Goal: Task Accomplishment & Management: Use online tool/utility

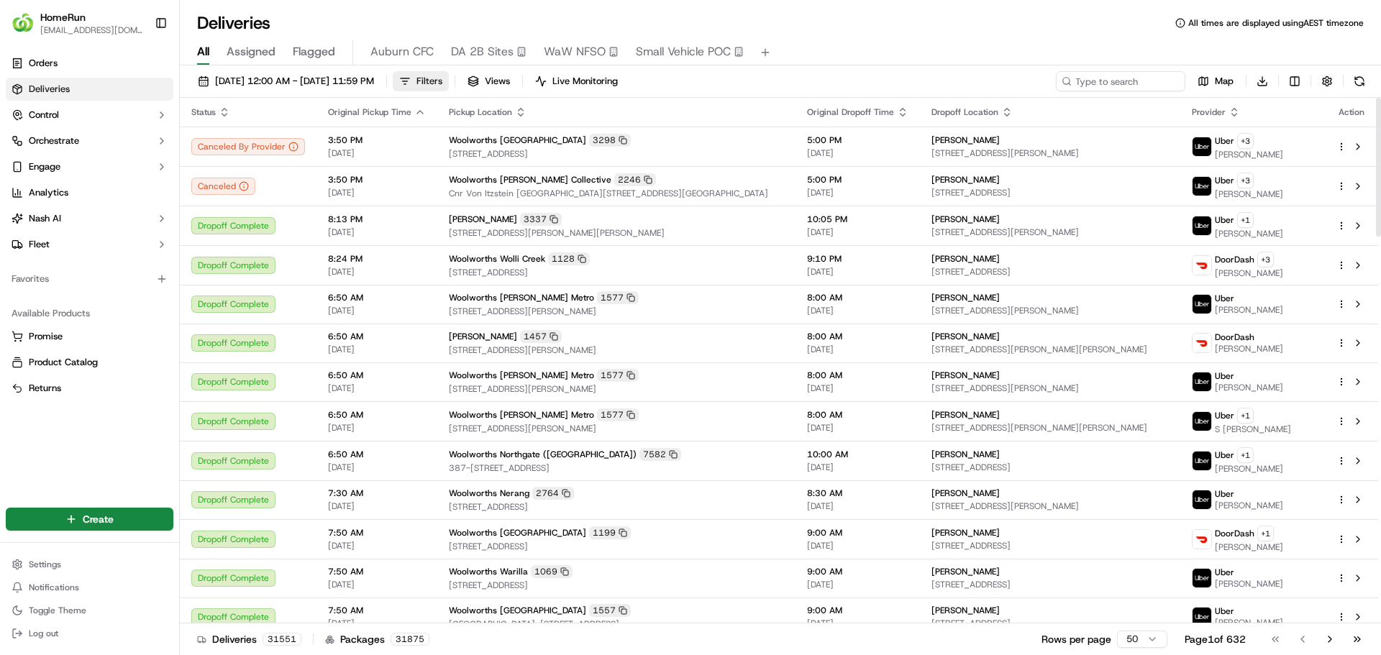
click at [449, 91] on button "Filters" at bounding box center [421, 81] width 56 height 20
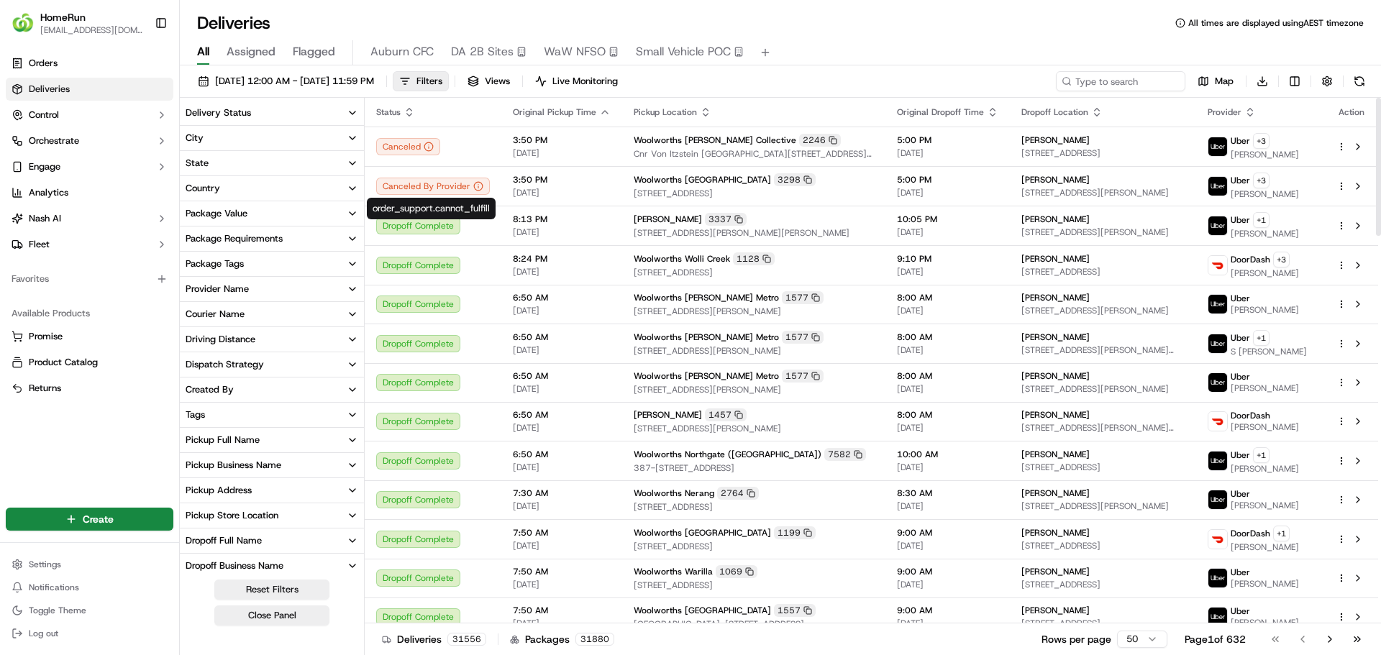
scroll to position [125, 0]
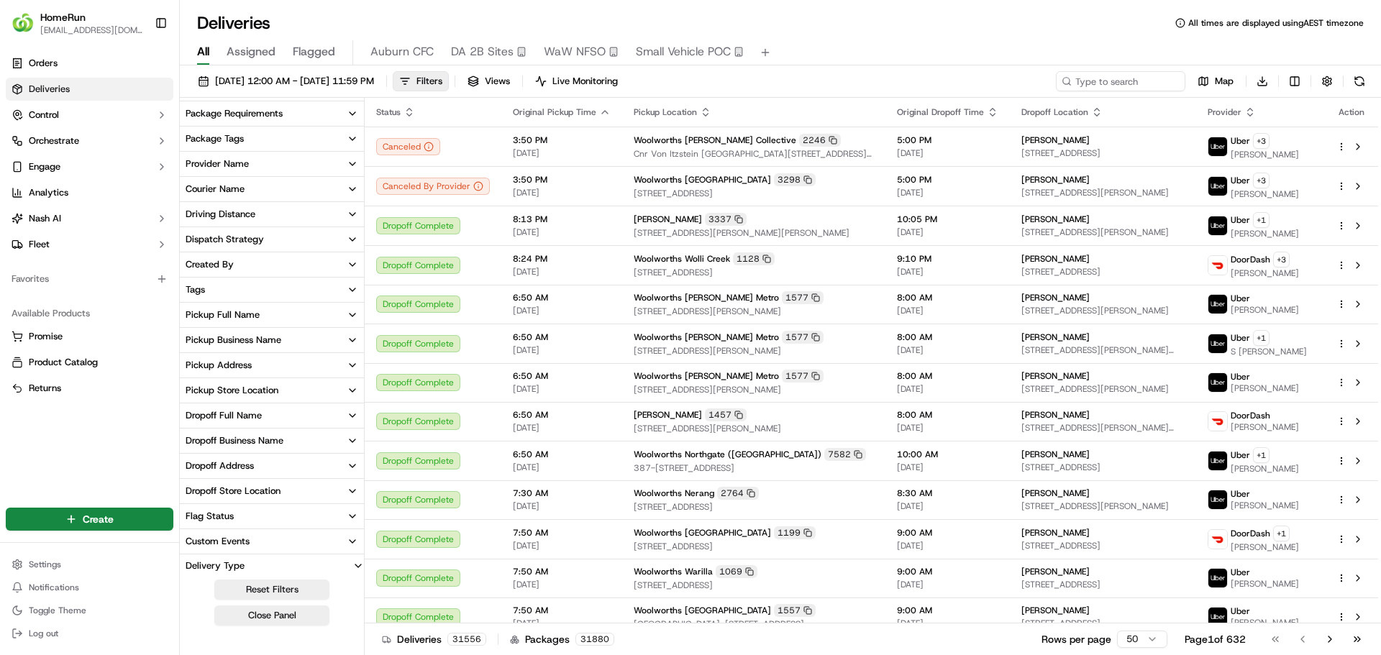
click at [262, 340] on div "Pickup Business Name" at bounding box center [234, 340] width 96 height 13
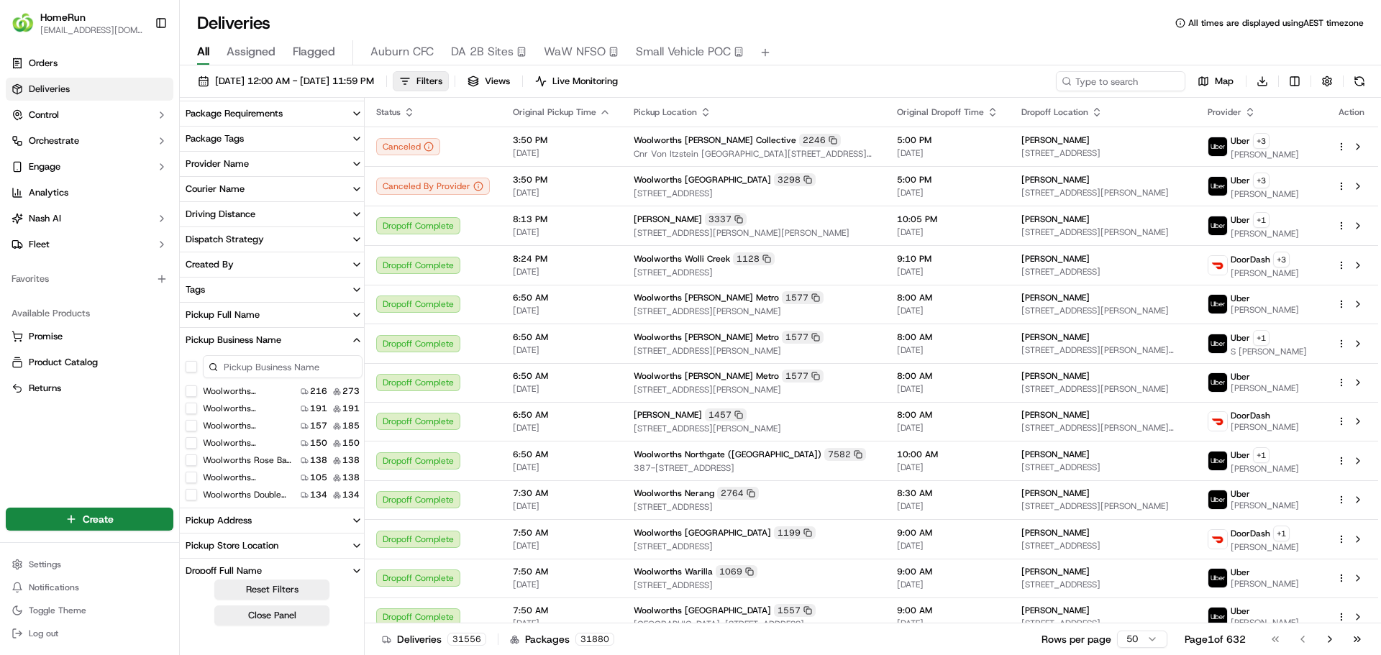
click at [253, 368] on input at bounding box center [283, 366] width 160 height 23
type input "lisaro"
click at [244, 389] on label "Woolworths Lisarow" at bounding box center [244, 392] width 82 height 12
click at [197, 389] on Lisarow "Woolworths Lisarow" at bounding box center [192, 392] width 12 height 12
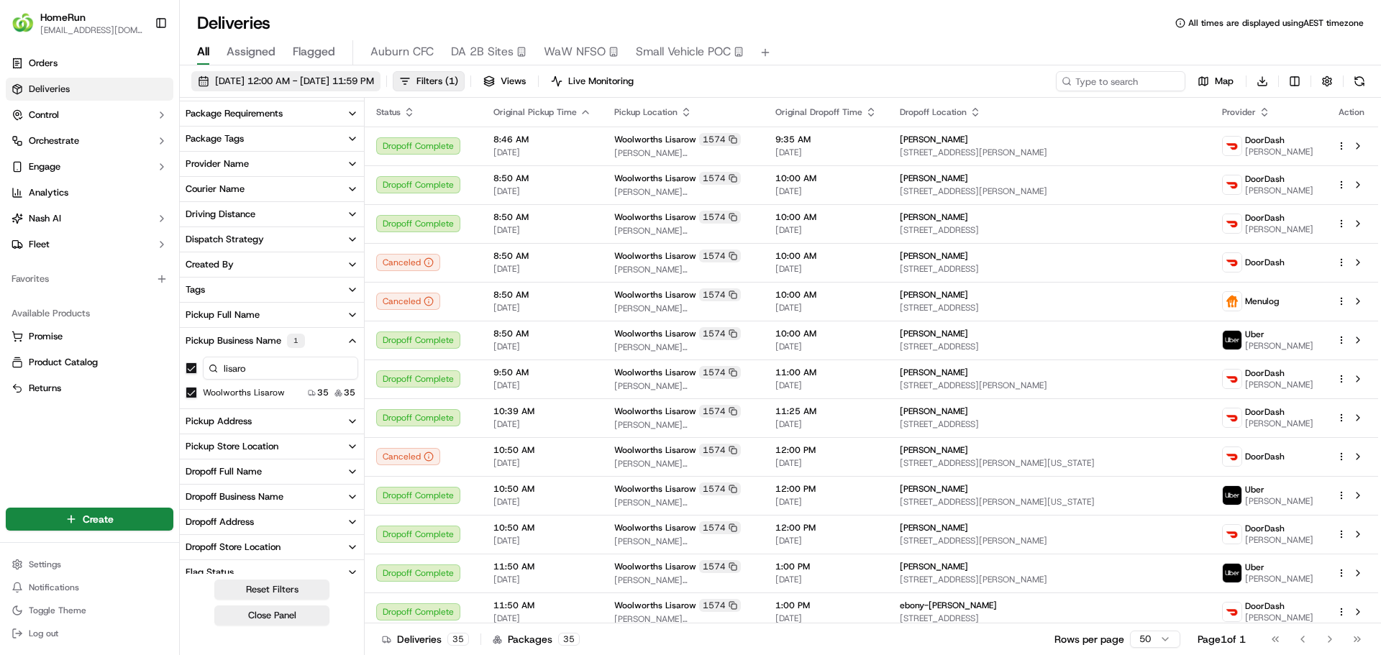
click at [325, 87] on span "[DATE] 12:00 AM - [DATE] 11:59 PM" at bounding box center [294, 81] width 159 height 13
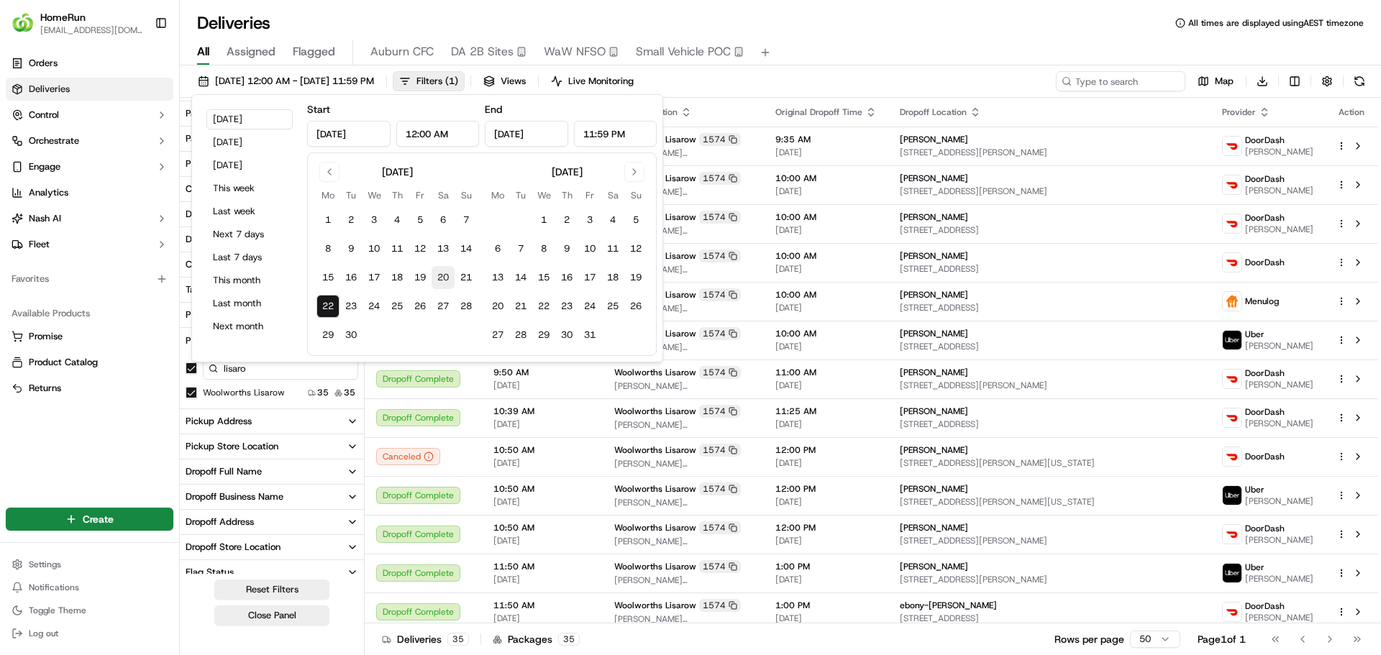
click at [442, 278] on button "20" at bounding box center [443, 277] width 23 height 23
type input "[DATE]"
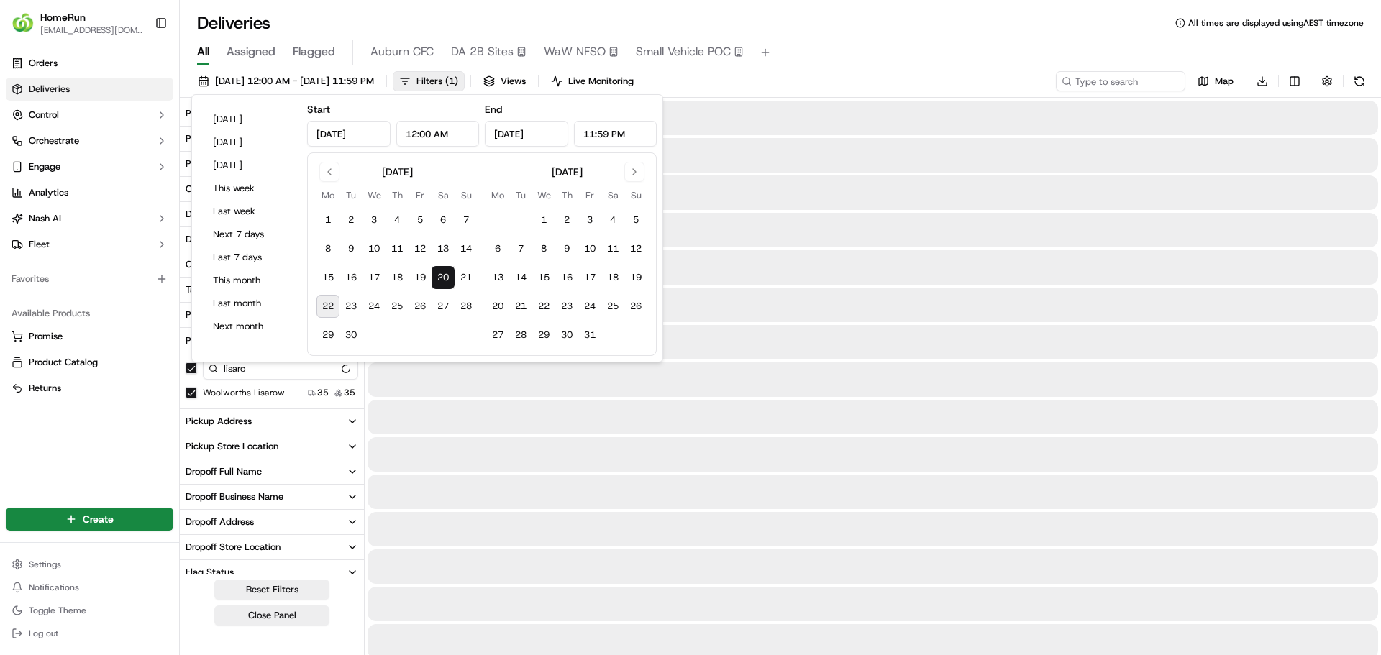
click at [870, 61] on div "All Assigned Flagged Auburn CFC DA 2B Sites WaW NFSO Small Vehicle POC" at bounding box center [781, 52] width 1202 height 25
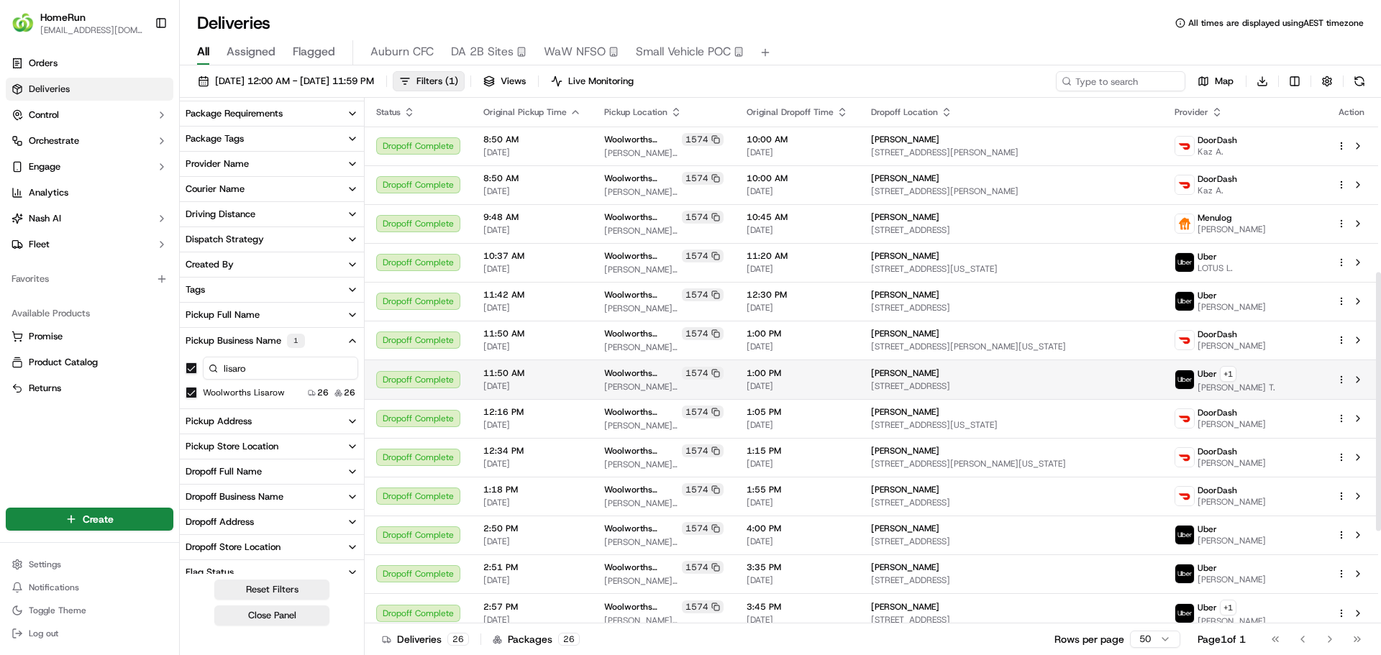
scroll to position [543, 0]
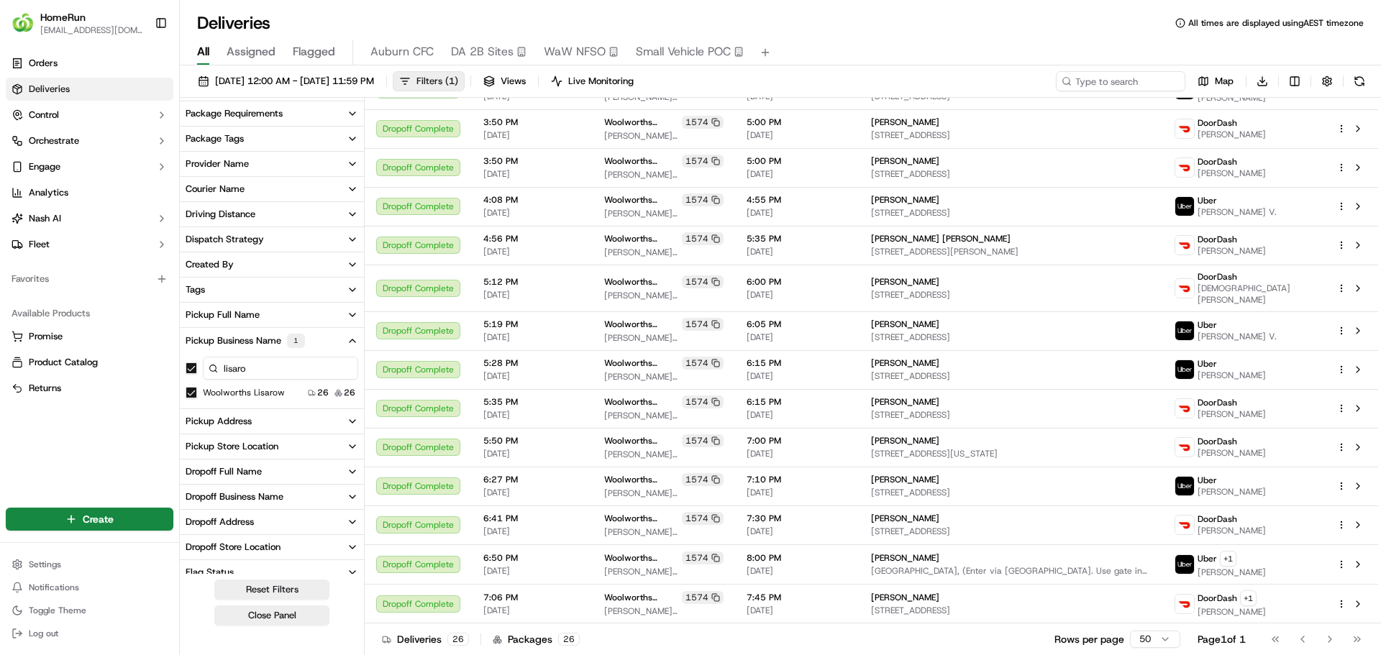
click at [458, 87] on span "Filters ( 1 )" at bounding box center [438, 81] width 42 height 13
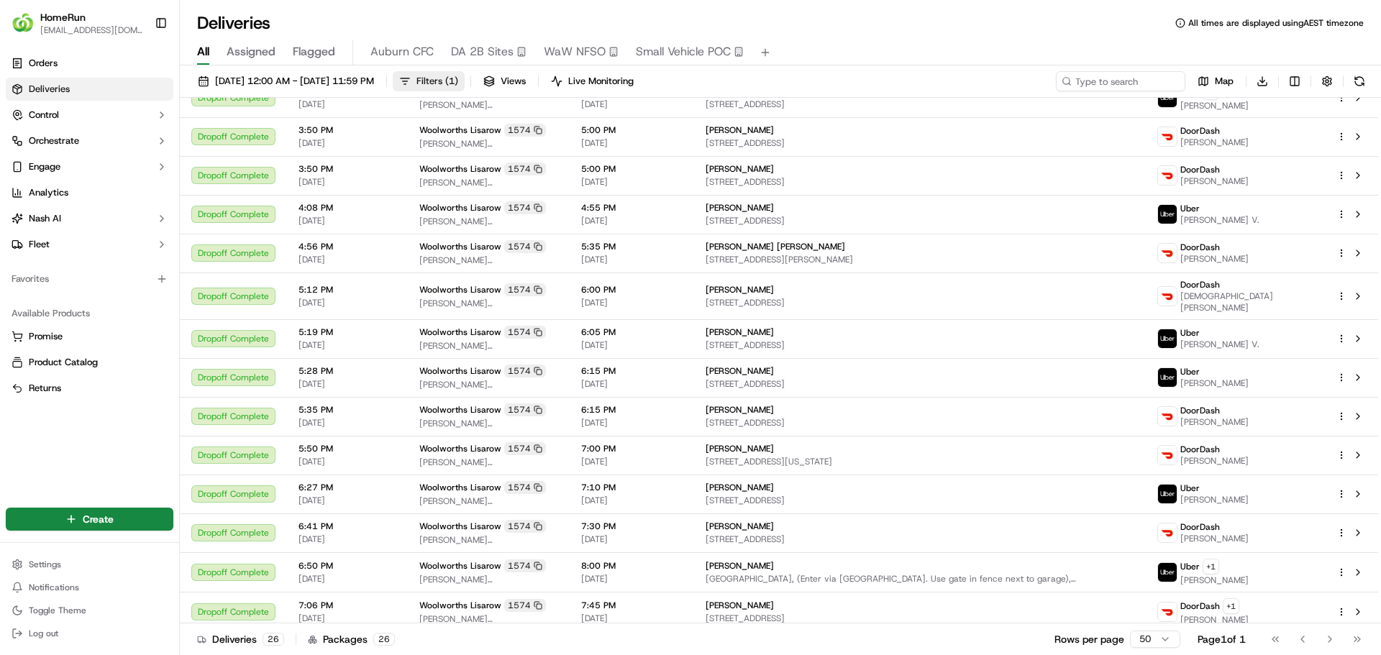
click at [458, 82] on span "Filters ( 1 )" at bounding box center [438, 81] width 42 height 13
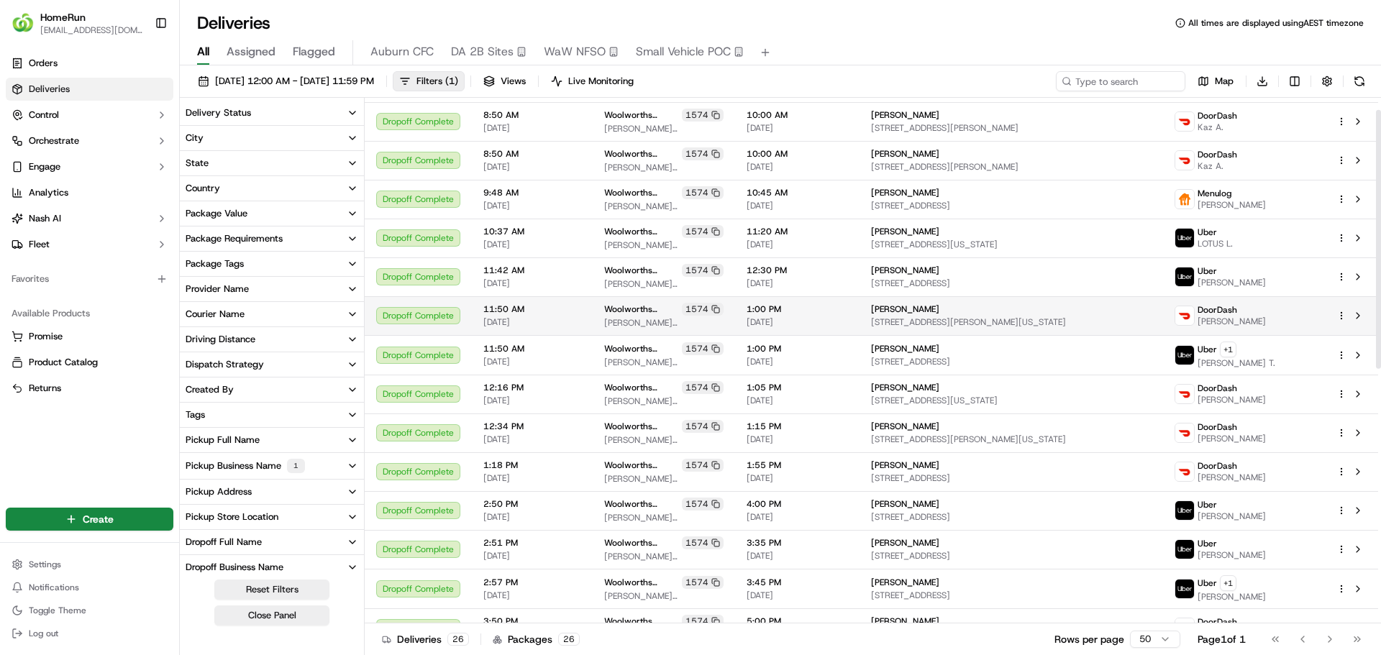
scroll to position [0, 0]
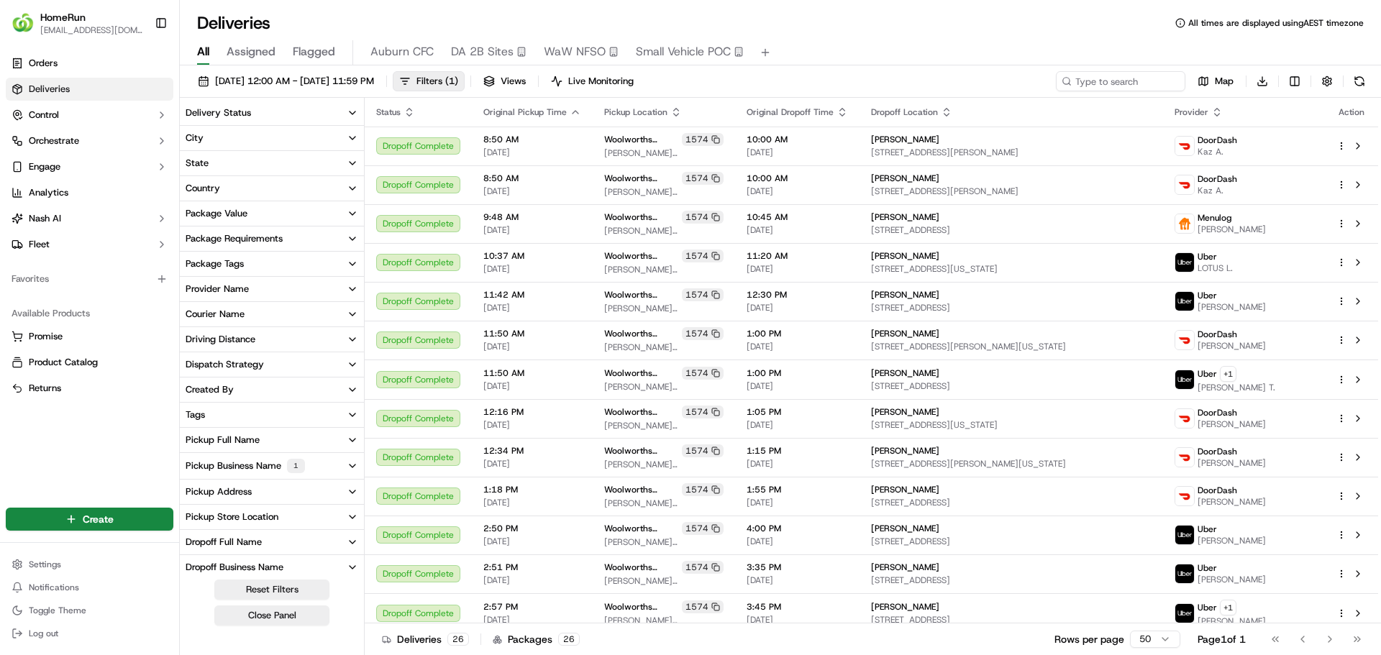
click at [100, 92] on link "Deliveries" at bounding box center [90, 89] width 168 height 23
